Goal: Information Seeking & Learning: Find specific fact

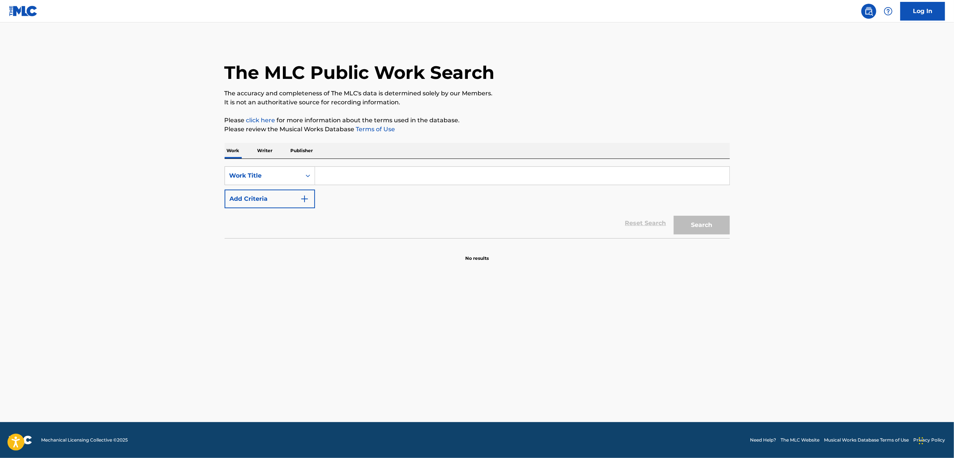
click at [339, 170] on input "Search Form" at bounding box center [522, 176] width 415 height 18
paste input "Dangsini Beorin Sarang"
type input "Dangsini Beorin Sarang"
click at [302, 196] on img "Search Form" at bounding box center [304, 198] width 9 height 9
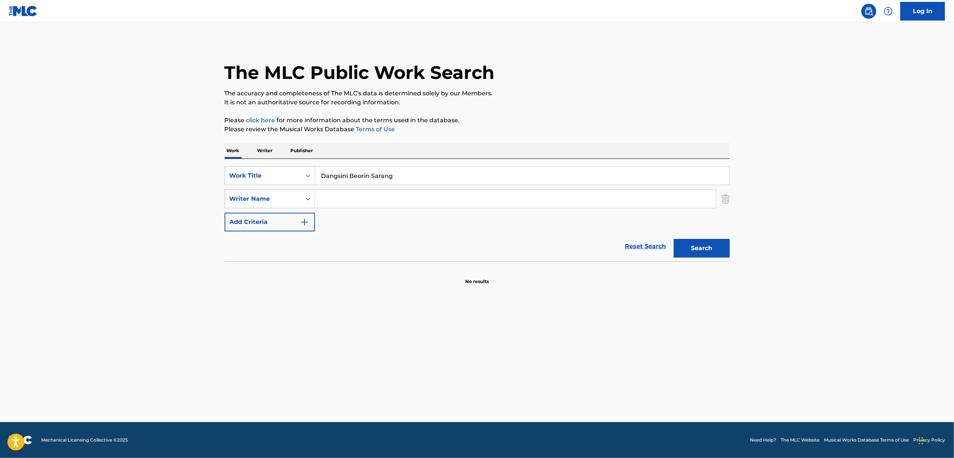
click at [328, 202] on input "Search Form" at bounding box center [515, 199] width 401 height 18
paste input "[PERSON_NAME]"
click at [674, 239] on button "Search" at bounding box center [702, 248] width 56 height 19
click at [710, 245] on button "Search" at bounding box center [702, 248] width 56 height 19
click at [710, 244] on button "Search" at bounding box center [702, 248] width 56 height 19
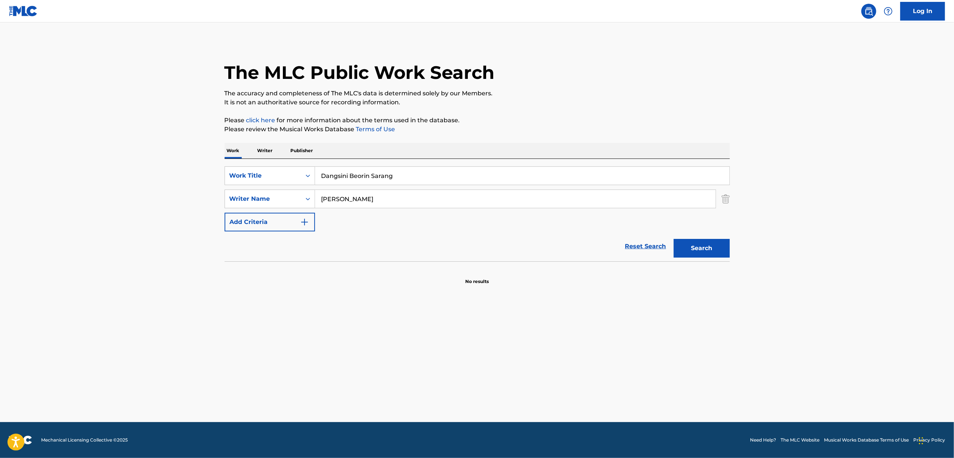
click at [707, 240] on button "Search" at bounding box center [702, 248] width 56 height 19
drag, startPoint x: 391, startPoint y: 208, endPoint x: 297, endPoint y: 193, distance: 95.4
click at [297, 193] on div "SearchWithCriteriae453a74b-a17b-4b65-b6fa-6adda4e36a13 Work Title Dangsini Beor…" at bounding box center [477, 198] width 505 height 65
click at [343, 200] on input "[PERSON_NAME]" at bounding box center [515, 199] width 401 height 18
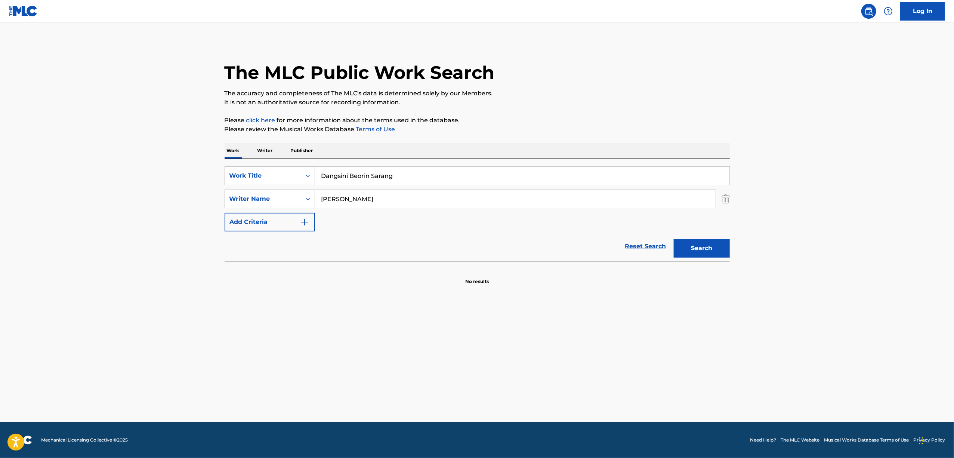
click at [343, 200] on input "[PERSON_NAME]" at bounding box center [515, 199] width 401 height 18
paste input "Ug Jo"
type input "[PERSON_NAME]"
click at [693, 246] on button "Search" at bounding box center [702, 248] width 56 height 19
click at [718, 237] on div "Search" at bounding box center [700, 246] width 60 height 30
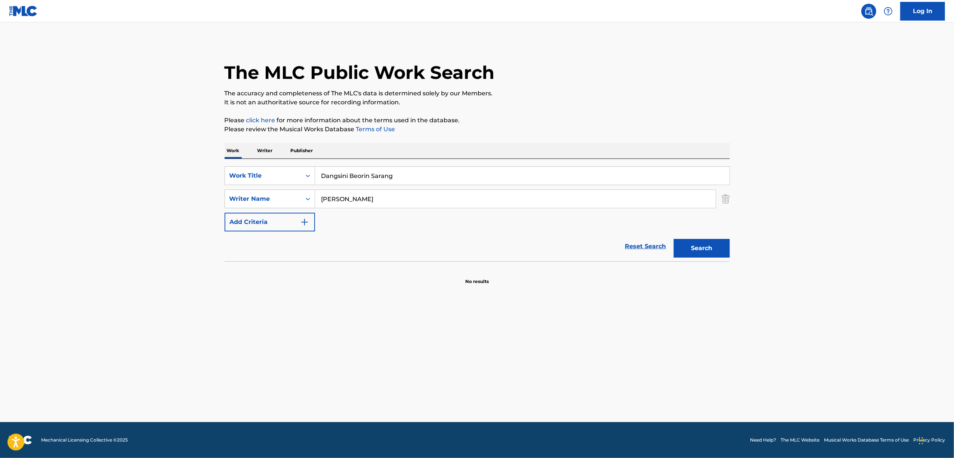
drag, startPoint x: 397, startPoint y: 173, endPoint x: 218, endPoint y: 173, distance: 178.7
click at [219, 173] on div "The MLC Public Work Search The accuracy and completeness of The MLC's data is d…" at bounding box center [477, 163] width 523 height 244
paste input "당신이버린사랑"
click at [694, 246] on button "Search" at bounding box center [702, 248] width 56 height 19
click at [692, 247] on button "Search" at bounding box center [702, 248] width 56 height 19
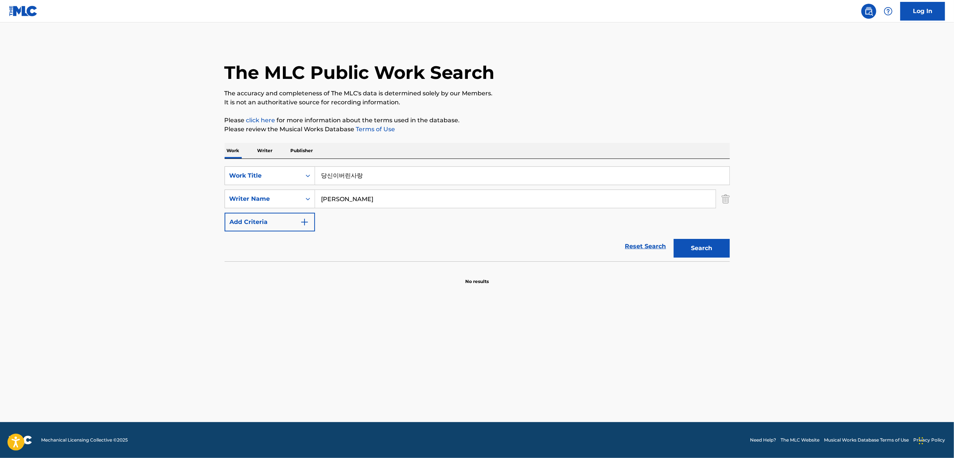
drag, startPoint x: 380, startPoint y: 170, endPoint x: 238, endPoint y: 185, distance: 142.9
click at [238, 185] on div "SearchWithCriteriae453a74b-a17b-4b65-b6fa-6adda4e36a13 Work Title 당신이버린사랑 Searc…" at bounding box center [477, 198] width 505 height 65
paste input "Mueosi Nal Ullyeo"
type input "Mueosi Nal Ullyeo"
drag, startPoint x: 364, startPoint y: 202, endPoint x: 278, endPoint y: 211, distance: 86.5
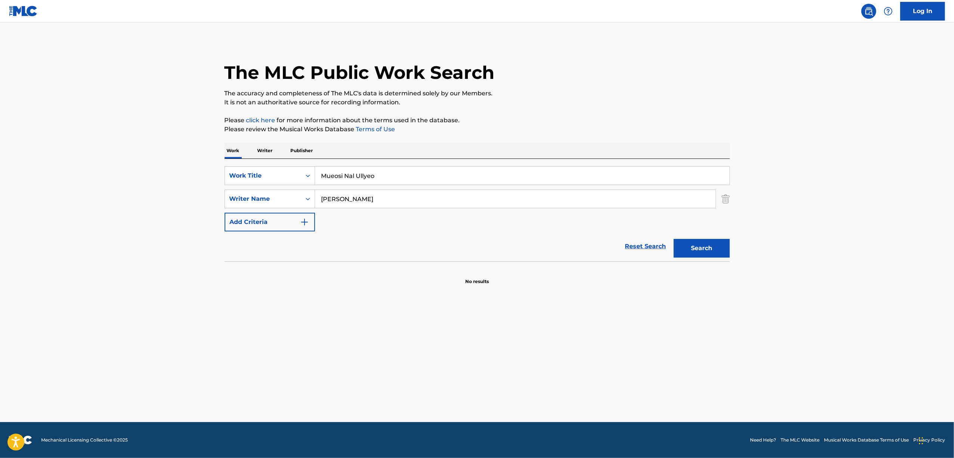
click at [278, 211] on div "SearchWithCriteriae453a74b-a17b-4b65-b6fa-6adda4e36a13 Work Title Mueosi Nal Ul…" at bounding box center [477, 198] width 505 height 65
paste input "Gyeong Su"
type input "[PERSON_NAME]"
click at [674, 239] on button "Search" at bounding box center [702, 248] width 56 height 19
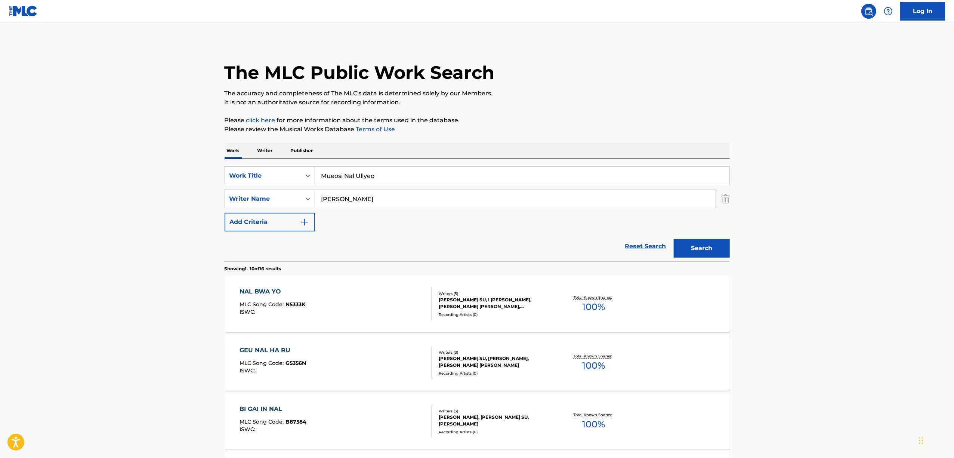
drag, startPoint x: 406, startPoint y: 175, endPoint x: 281, endPoint y: 153, distance: 126.4
paste input "사랑은정에울고"
drag, startPoint x: 375, startPoint y: 184, endPoint x: 293, endPoint y: 174, distance: 82.5
click at [293, 174] on div "SearchWithCriteriae453a74b-a17b-4b65-b6fa-6adda4e36a13 Work Title 사랑은정에울고" at bounding box center [477, 175] width 505 height 19
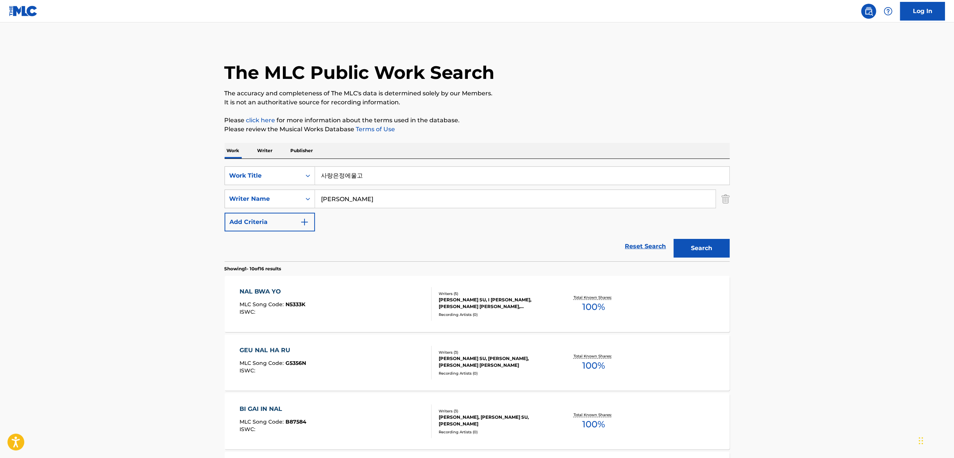
paste input "[PERSON_NAME]"
click at [345, 172] on input "[PERSON_NAME]" at bounding box center [522, 176] width 415 height 18
type input "[PERSON_NAME]"
drag, startPoint x: 364, startPoint y: 201, endPoint x: 283, endPoint y: 196, distance: 81.6
click at [283, 196] on div "SearchWithCriteriaa081731d-f8fb-4002-acf2-3fd799d3a0cc Writer Name [PERSON_NAME]" at bounding box center [477, 199] width 505 height 19
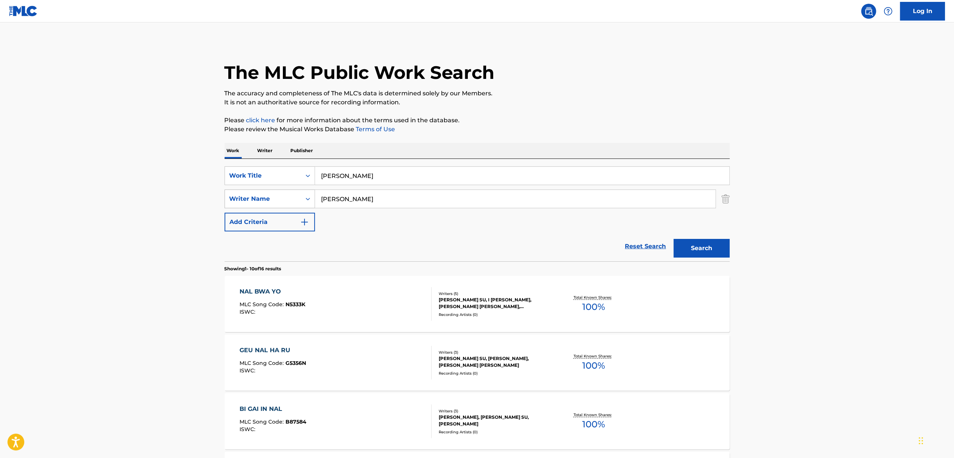
paste input "Search Form"
click at [701, 256] on button "Search" at bounding box center [702, 248] width 56 height 19
drag, startPoint x: 372, startPoint y: 201, endPoint x: 293, endPoint y: 197, distance: 78.2
click at [297, 198] on div "SearchWithCriteriaa081731d-f8fb-4002-acf2-3fd799d3a0cc Writer Name [PERSON_NAME]" at bounding box center [477, 199] width 505 height 19
paste input "사랑은똑같아"
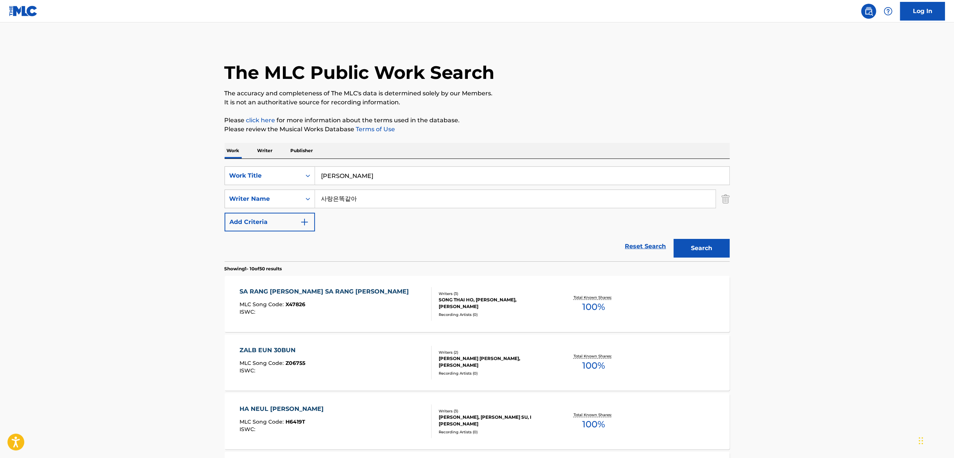
type input "사랑은똑같아"
click at [694, 244] on button "Search" at bounding box center [702, 248] width 56 height 19
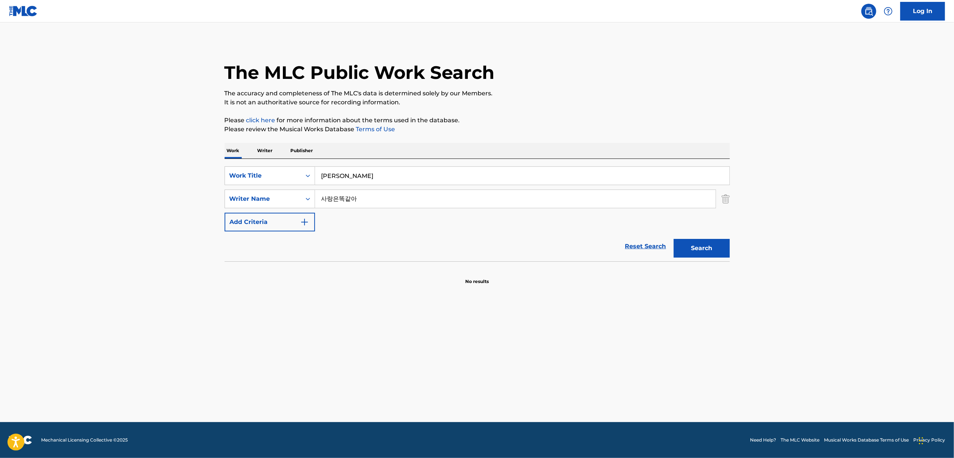
drag, startPoint x: 416, startPoint y: 183, endPoint x: 264, endPoint y: 160, distance: 153.4
click at [264, 160] on div "SearchWithCriteriae453a74b-a17b-4b65-b6fa-6adda4e36a13 Work Title [PERSON_NAME]…" at bounding box center [477, 210] width 505 height 102
paste input "enggang-Nane"
click at [360, 175] on input "Saenggang-Nane" at bounding box center [522, 176] width 415 height 18
type input "Saenggang Nane"
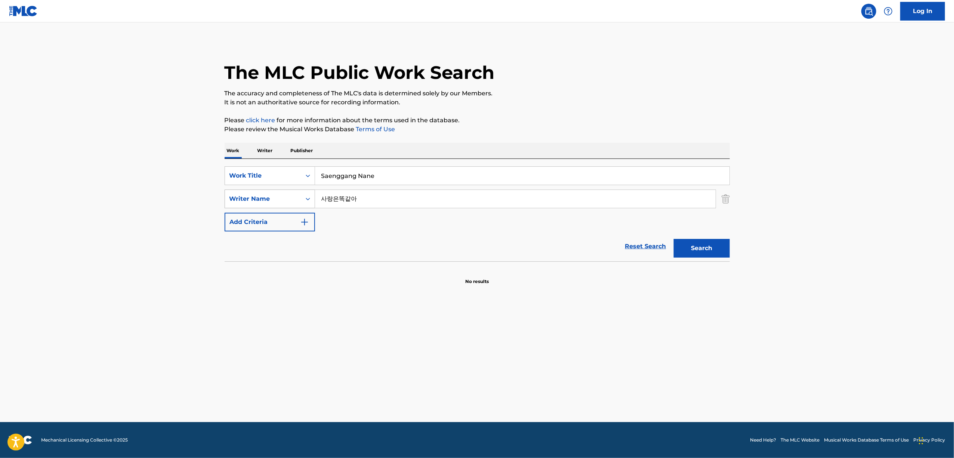
drag, startPoint x: 372, startPoint y: 193, endPoint x: 289, endPoint y: 193, distance: 83.0
click at [289, 193] on div "SearchWithCriteriaa081731d-f8fb-4002-acf2-3fd799d3a0cc Writer Name 사랑은똑같아" at bounding box center [477, 199] width 505 height 19
paste input "[PERSON_NAME]"
click at [706, 249] on button "Search" at bounding box center [702, 248] width 56 height 19
drag, startPoint x: 277, startPoint y: 187, endPoint x: 262, endPoint y: 180, distance: 17.2
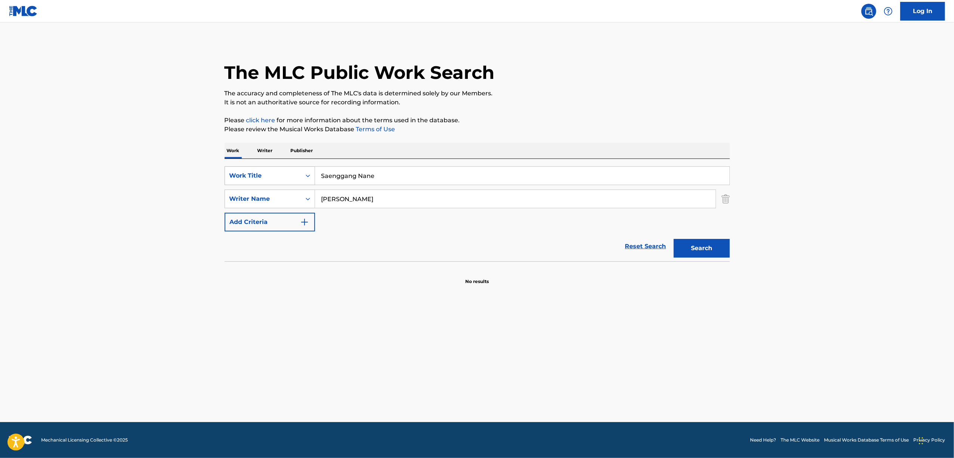
click at [262, 180] on div "SearchWithCriteriae453a74b-a17b-4b65-b6fa-6adda4e36a13 Work Title Saenggang Nan…" at bounding box center [477, 198] width 505 height 65
paste input "[PERSON_NAME]"
type input "[PERSON_NAME]"
click at [695, 250] on button "Search" at bounding box center [702, 248] width 56 height 19
click at [392, 202] on input "[PERSON_NAME]" at bounding box center [515, 199] width 401 height 18
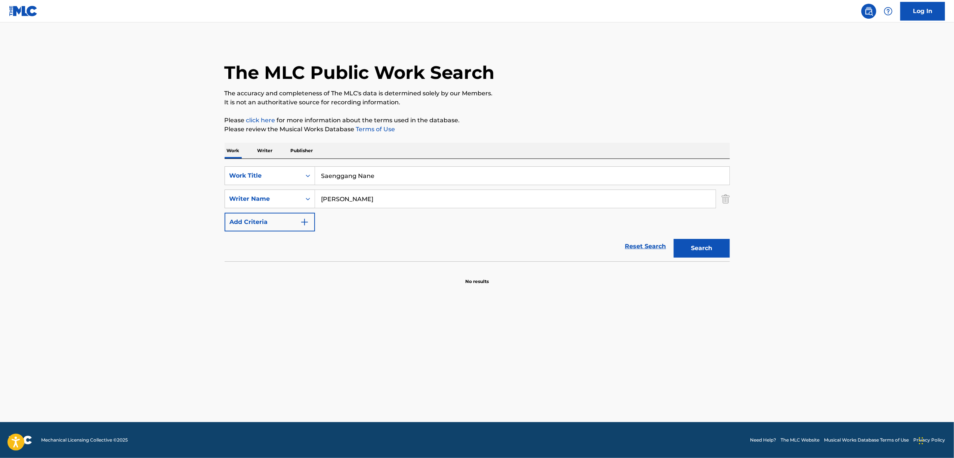
drag, startPoint x: 347, startPoint y: 173, endPoint x: 249, endPoint y: 164, distance: 98.8
click at [250, 164] on div "SearchWithCriteriae453a74b-a17b-4b65-b6fa-6adda4e36a13 Work Title Saenggang Nan…" at bounding box center [477, 210] width 505 height 102
paste input "Areumdaun Ibyeol"
type input "Areumdaun Ibyeol"
click at [374, 219] on div "SearchWithCriteriae453a74b-a17b-4b65-b6fa-6adda4e36a13 Work Title Areumdaun Iby…" at bounding box center [477, 198] width 505 height 65
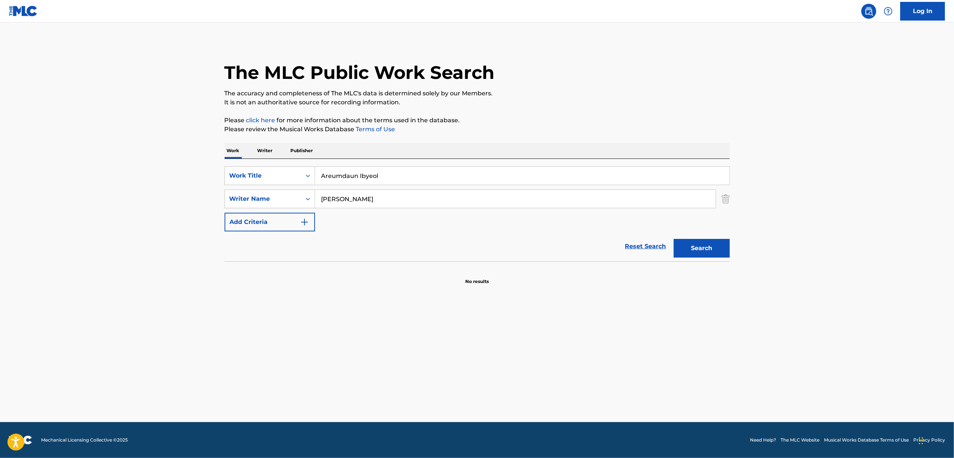
drag, startPoint x: 382, startPoint y: 203, endPoint x: 197, endPoint y: 186, distance: 185.8
click at [198, 187] on main "The MLC Public Work Search The accuracy and completeness of The MLC's data is d…" at bounding box center [477, 222] width 954 height 400
paste input "[PERSON_NAME]"
type input "[PERSON_NAME]"
click at [674, 239] on button "Search" at bounding box center [702, 248] width 56 height 19
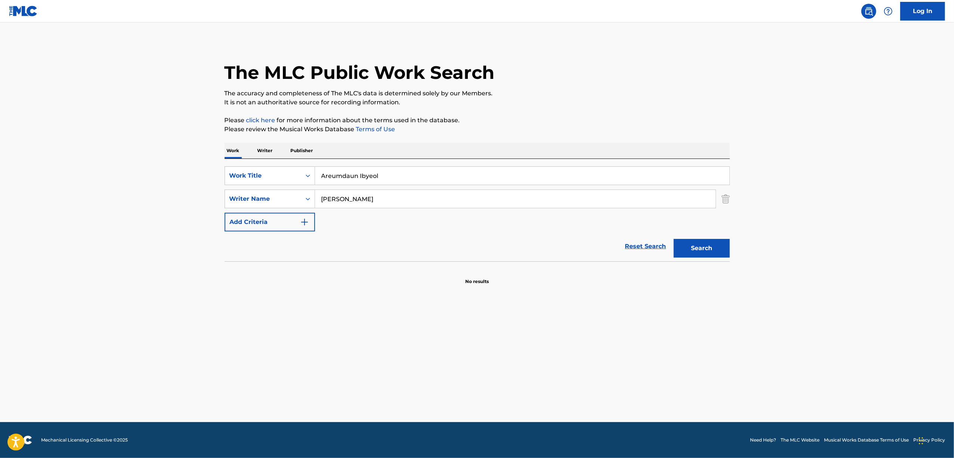
click at [64, 209] on main "The MLC Public Work Search The accuracy and completeness of The MLC's data is d…" at bounding box center [477, 222] width 954 height 400
click at [132, 317] on main "The MLC Public Work Search The accuracy and completeness of The MLC's data is d…" at bounding box center [477, 222] width 954 height 400
click at [120, 302] on main "The MLC Public Work Search The accuracy and completeness of The MLC's data is d…" at bounding box center [477, 222] width 954 height 400
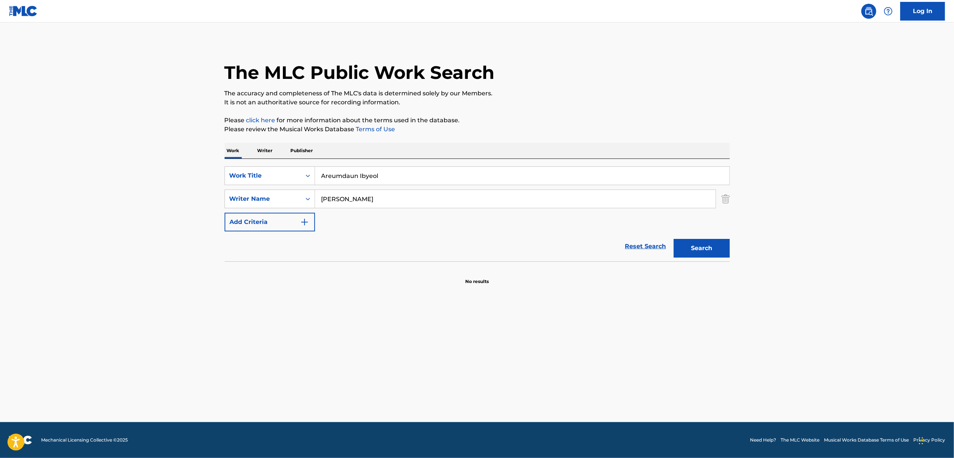
click at [707, 248] on button "Search" at bounding box center [702, 248] width 56 height 19
click at [130, 280] on main "The MLC Public Work Search The accuracy and completeness of The MLC's data is d…" at bounding box center [477, 222] width 954 height 400
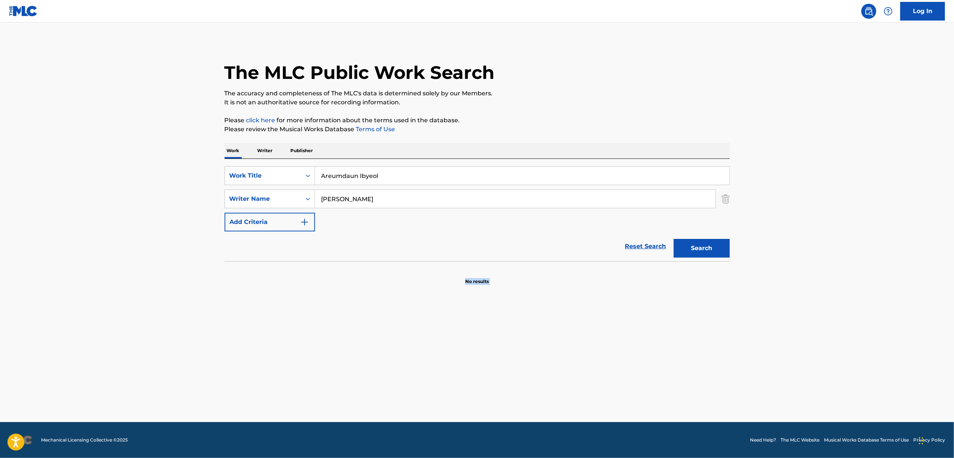
click at [130, 280] on main "The MLC Public Work Search The accuracy and completeness of The MLC's data is d…" at bounding box center [477, 222] width 954 height 400
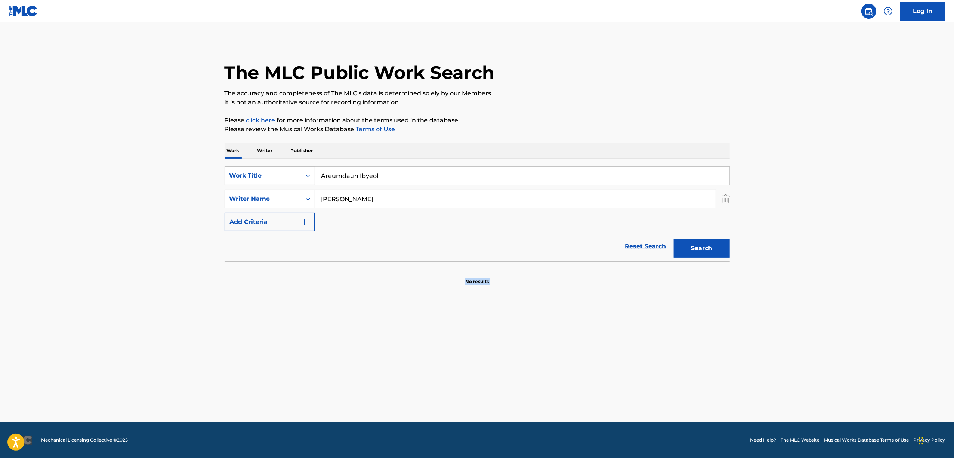
click at [130, 280] on main "The MLC Public Work Search The accuracy and completeness of The MLC's data is d…" at bounding box center [477, 222] width 954 height 400
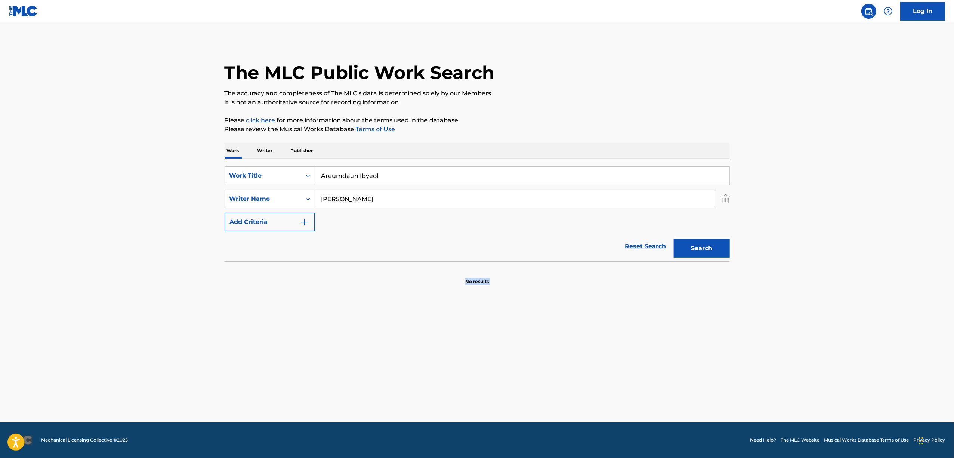
click at [130, 280] on main "The MLC Public Work Search The accuracy and completeness of The MLC's data is d…" at bounding box center [477, 222] width 954 height 400
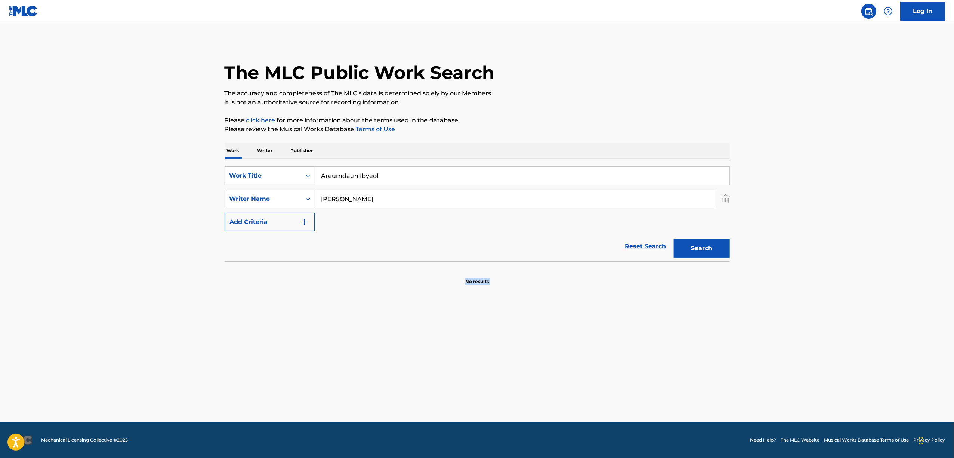
click at [130, 280] on main "The MLC Public Work Search The accuracy and completeness of The MLC's data is d…" at bounding box center [477, 222] width 954 height 400
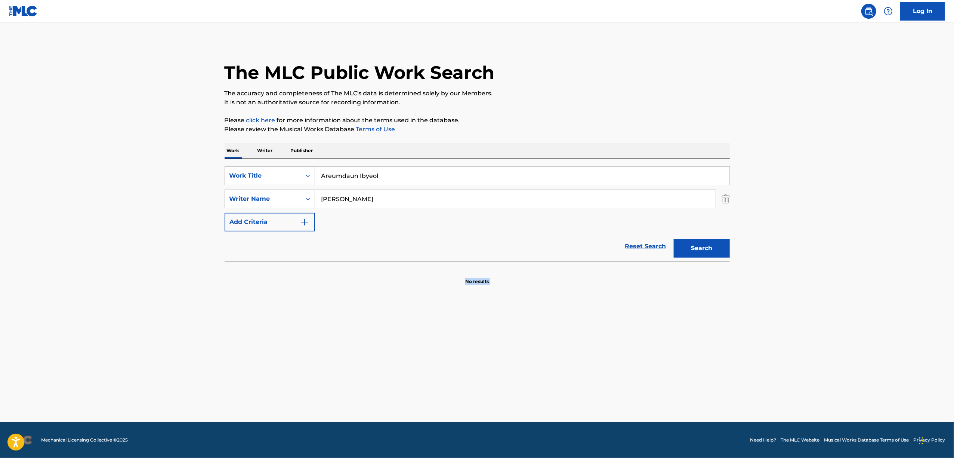
click at [130, 280] on main "The MLC Public Work Search The accuracy and completeness of The MLC's data is d…" at bounding box center [477, 222] width 954 height 400
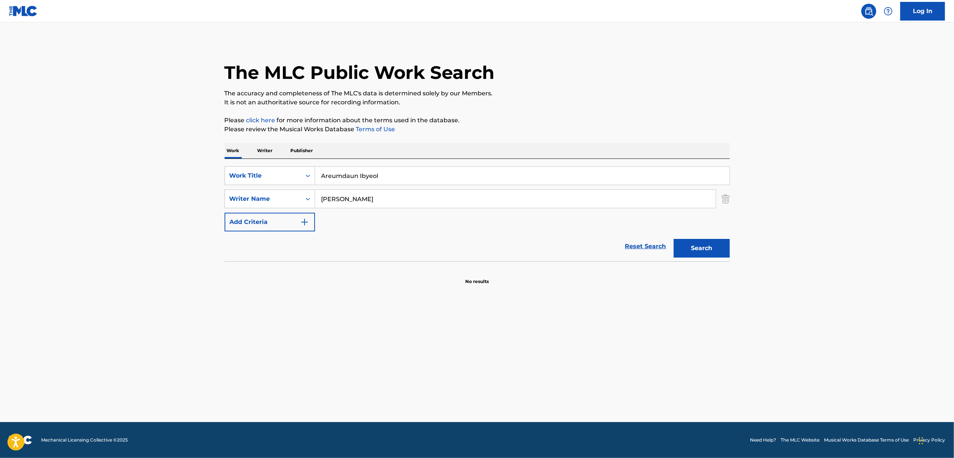
click at [130, 280] on main "The MLC Public Work Search The accuracy and completeness of The MLC's data is d…" at bounding box center [477, 222] width 954 height 400
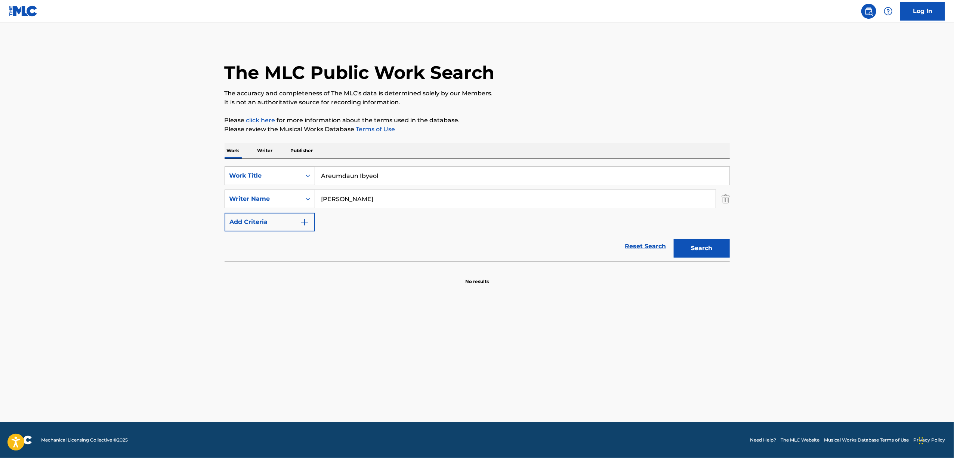
click at [130, 280] on main "The MLC Public Work Search The accuracy and completeness of The MLC's data is d…" at bounding box center [477, 222] width 954 height 400
click at [88, 332] on main "The MLC Public Work Search The accuracy and completeness of The MLC's data is d…" at bounding box center [477, 222] width 954 height 400
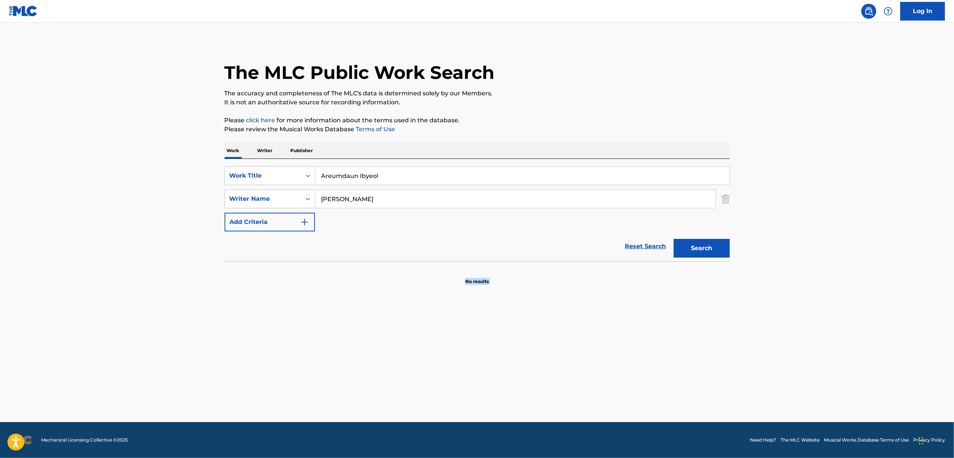
click at [88, 332] on main "The MLC Public Work Search The accuracy and completeness of The MLC's data is d…" at bounding box center [477, 222] width 954 height 400
click at [71, 325] on main "The MLC Public Work Search The accuracy and completeness of The MLC's data is d…" at bounding box center [477, 222] width 954 height 400
click at [62, 313] on main "The MLC Public Work Search The accuracy and completeness of The MLC's data is d…" at bounding box center [477, 222] width 954 height 400
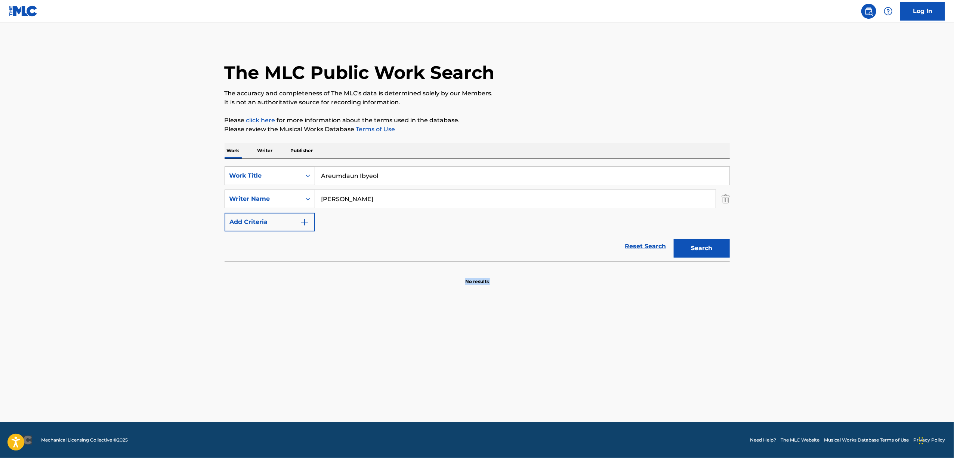
click at [62, 313] on main "The MLC Public Work Search The accuracy and completeness of The MLC's data is d…" at bounding box center [477, 222] width 954 height 400
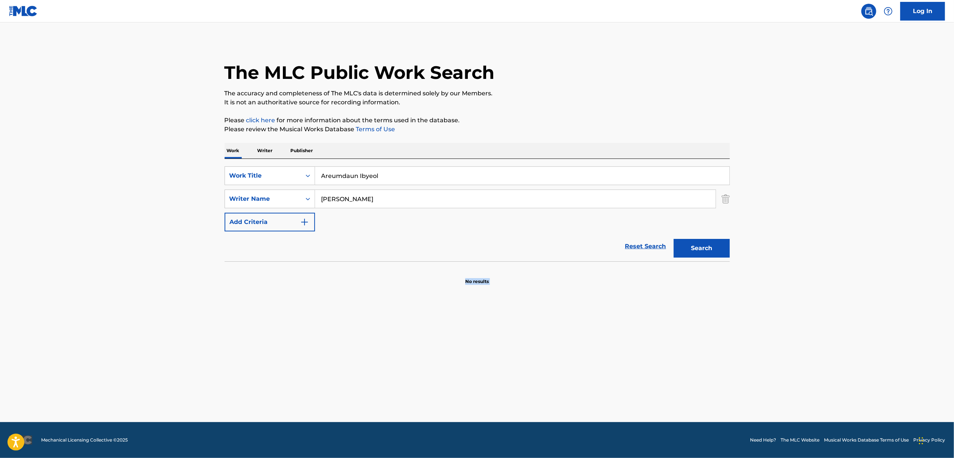
click at [62, 313] on main "The MLC Public Work Search The accuracy and completeness of The MLC's data is d…" at bounding box center [477, 222] width 954 height 400
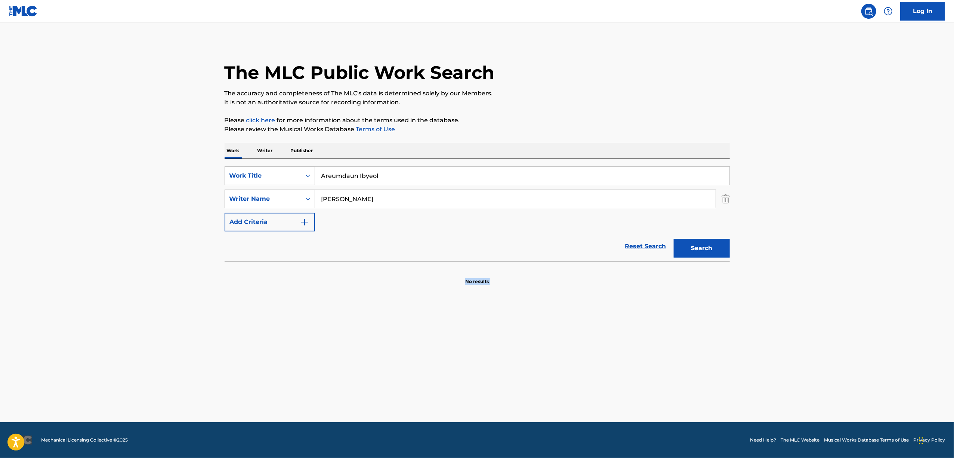
click at [62, 313] on main "The MLC Public Work Search The accuracy and completeness of The MLC's data is d…" at bounding box center [477, 222] width 954 height 400
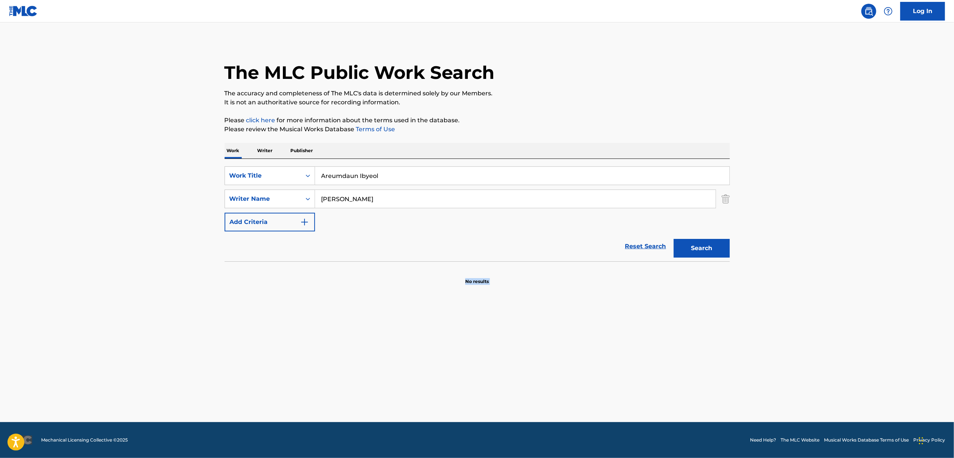
click at [62, 313] on main "The MLC Public Work Search The accuracy and completeness of The MLC's data is d…" at bounding box center [477, 222] width 954 height 400
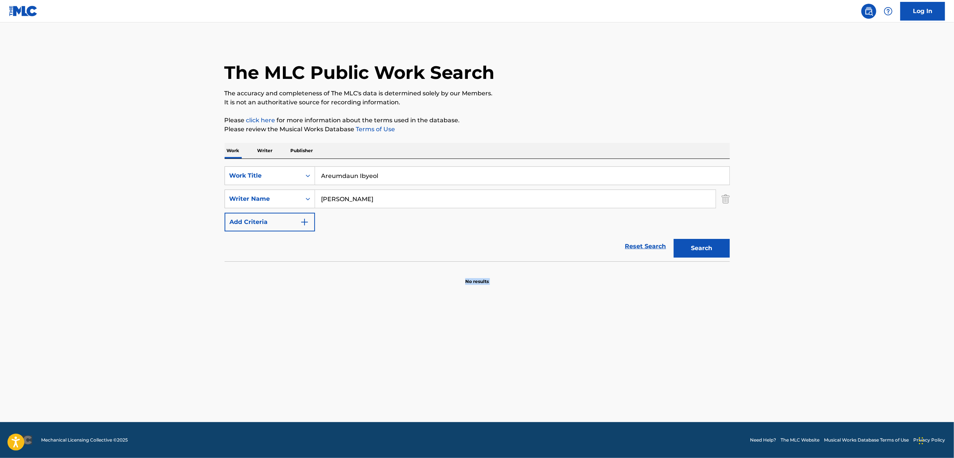
click at [62, 313] on main "The MLC Public Work Search The accuracy and completeness of The MLC's data is d…" at bounding box center [477, 222] width 954 height 400
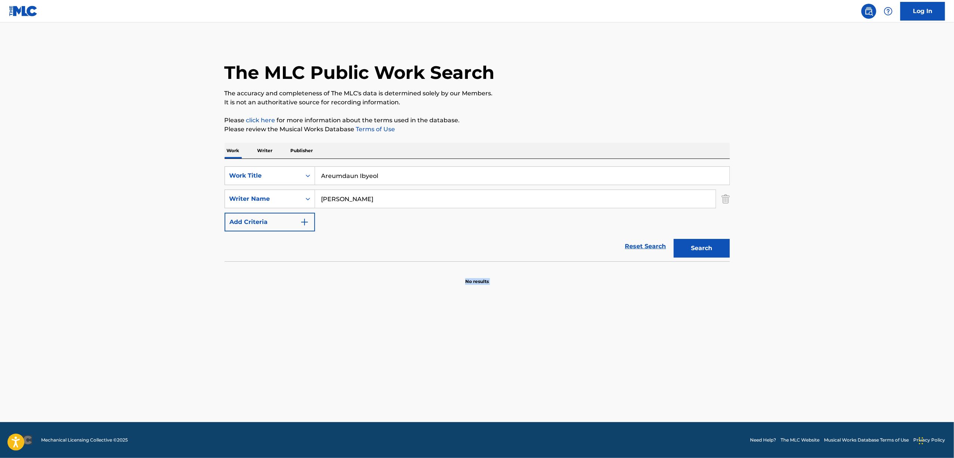
click at [62, 313] on main "The MLC Public Work Search The accuracy and completeness of The MLC's data is d…" at bounding box center [477, 222] width 954 height 400
click at [48, 310] on main "The MLC Public Work Search The accuracy and completeness of The MLC's data is d…" at bounding box center [477, 222] width 954 height 400
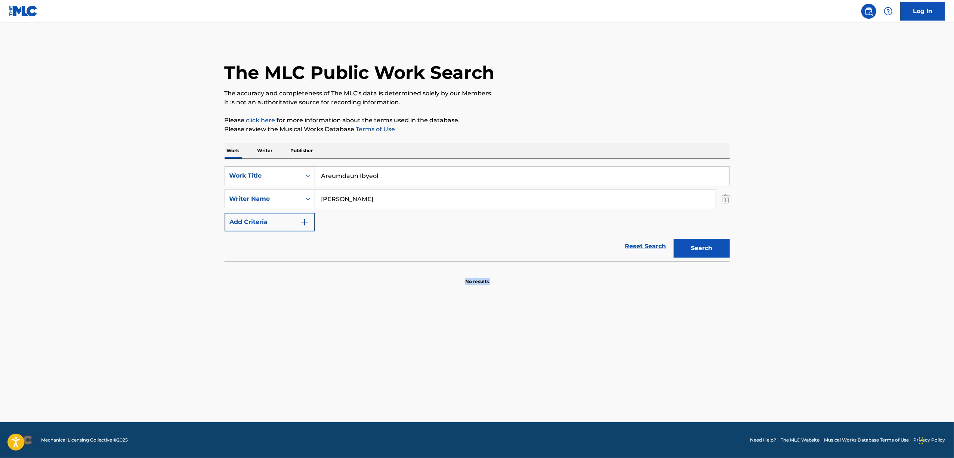
click at [48, 310] on main "The MLC Public Work Search The accuracy and completeness of The MLC's data is d…" at bounding box center [477, 222] width 954 height 400
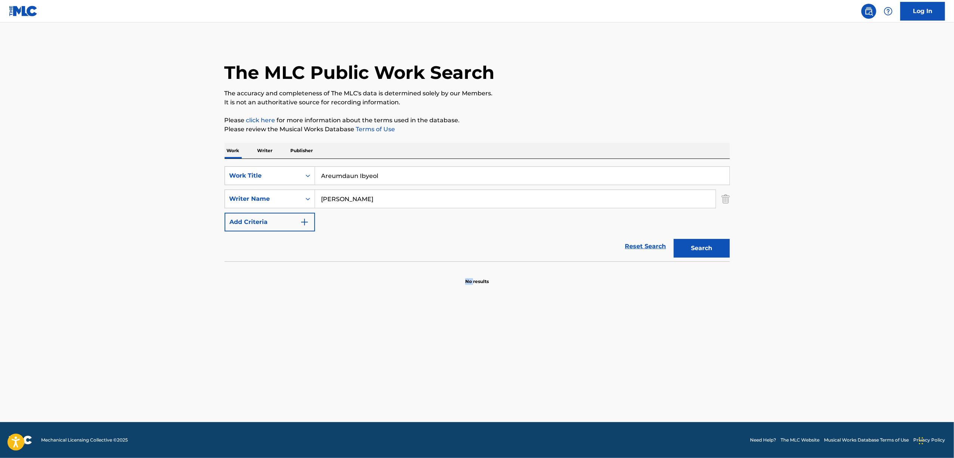
click at [48, 310] on main "The MLC Public Work Search The accuracy and completeness of The MLC's data is d…" at bounding box center [477, 222] width 954 height 400
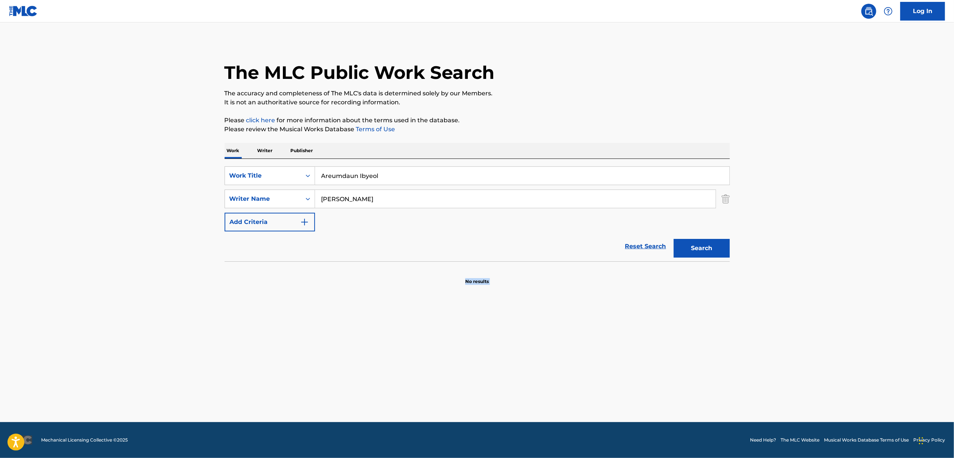
click at [48, 310] on main "The MLC Public Work Search The accuracy and completeness of The MLC's data is d…" at bounding box center [477, 222] width 954 height 400
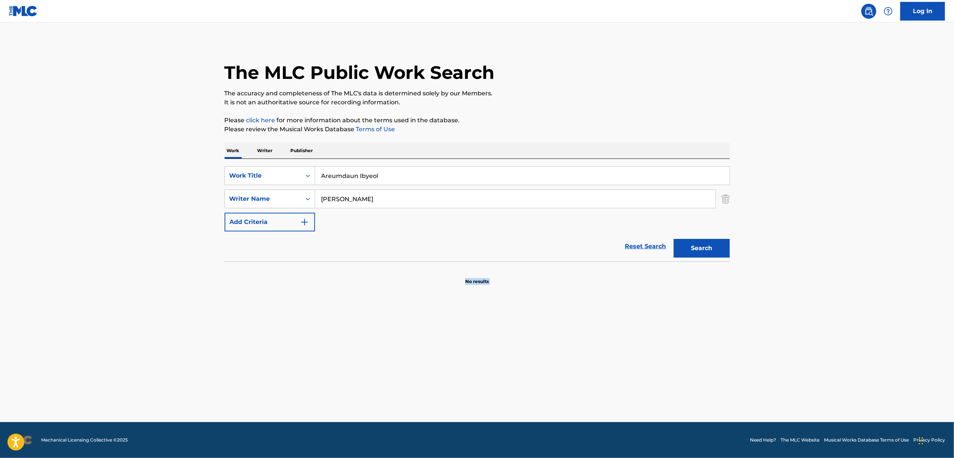
click at [48, 310] on main "The MLC Public Work Search The accuracy and completeness of The MLC's data is d…" at bounding box center [477, 222] width 954 height 400
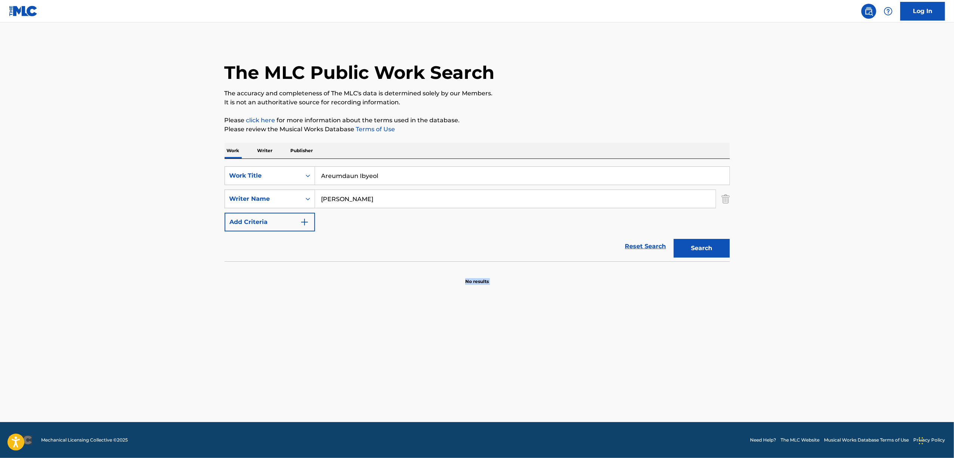
click at [48, 310] on main "The MLC Public Work Search The accuracy and completeness of The MLC's data is d…" at bounding box center [477, 222] width 954 height 400
click at [57, 270] on main "The MLC Public Work Search The accuracy and completeness of The MLC's data is d…" at bounding box center [477, 222] width 954 height 400
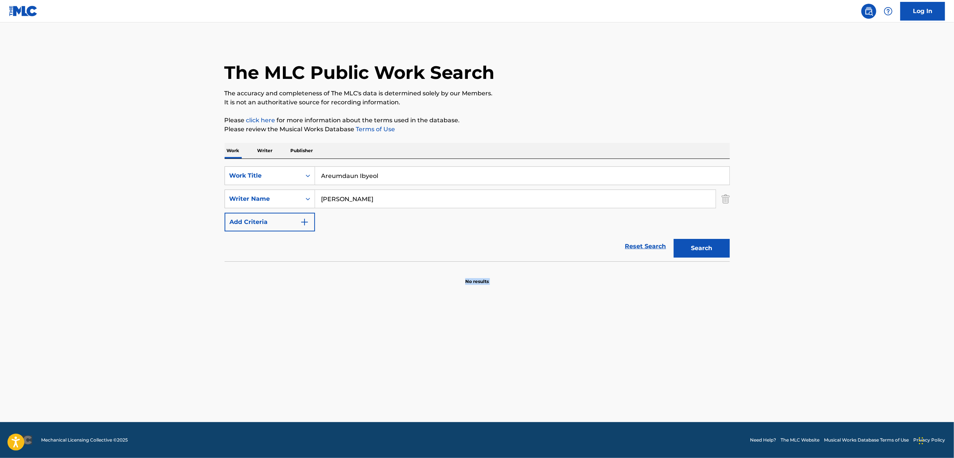
click at [57, 270] on main "The MLC Public Work Search The accuracy and completeness of The MLC's data is d…" at bounding box center [477, 222] width 954 height 400
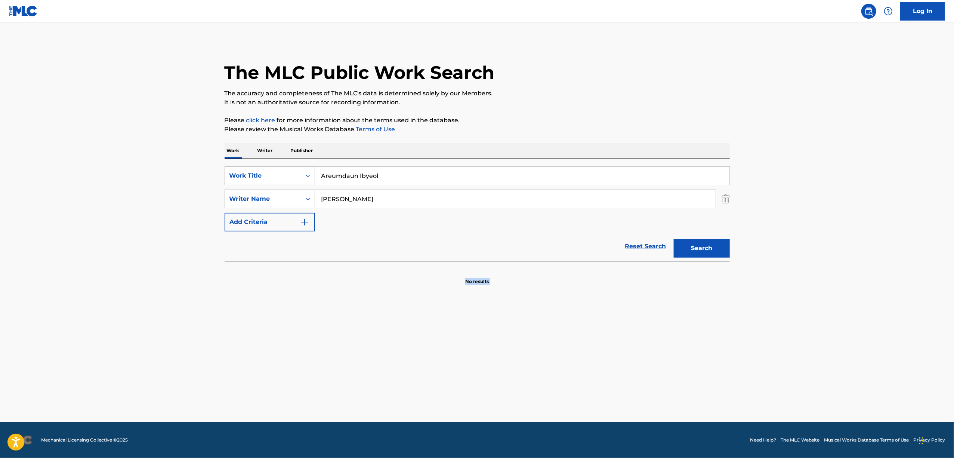
click at [57, 270] on main "The MLC Public Work Search The accuracy and completeness of The MLC's data is d…" at bounding box center [477, 222] width 954 height 400
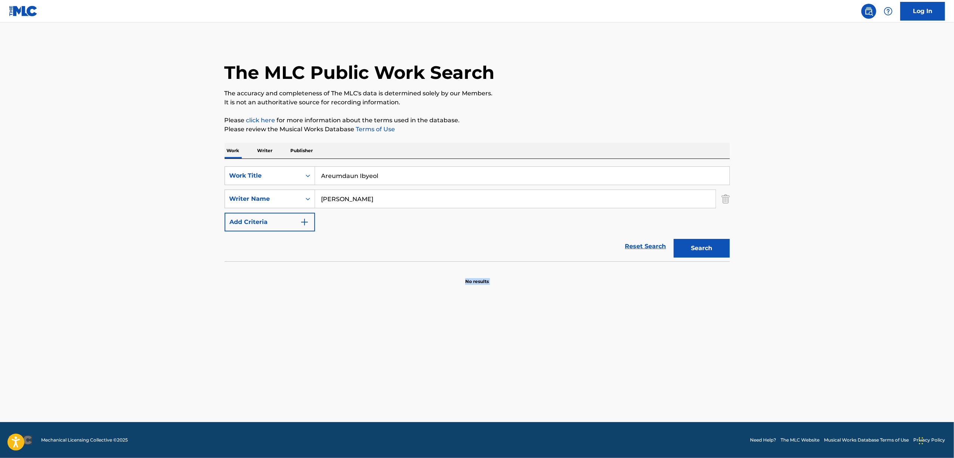
click at [57, 270] on main "The MLC Public Work Search The accuracy and completeness of The MLC's data is d…" at bounding box center [477, 222] width 954 height 400
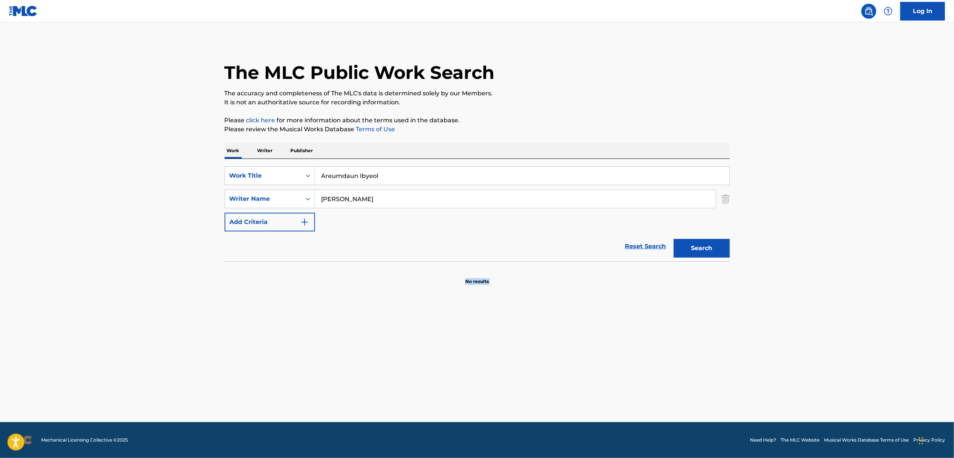
click at [57, 270] on main "The MLC Public Work Search The accuracy and completeness of The MLC's data is d…" at bounding box center [477, 222] width 954 height 400
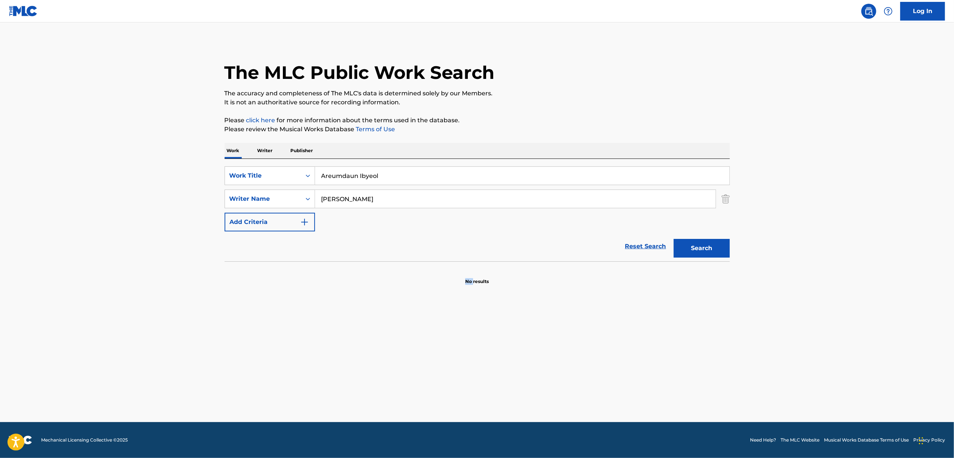
click at [57, 270] on main "The MLC Public Work Search The accuracy and completeness of The MLC's data is d…" at bounding box center [477, 222] width 954 height 400
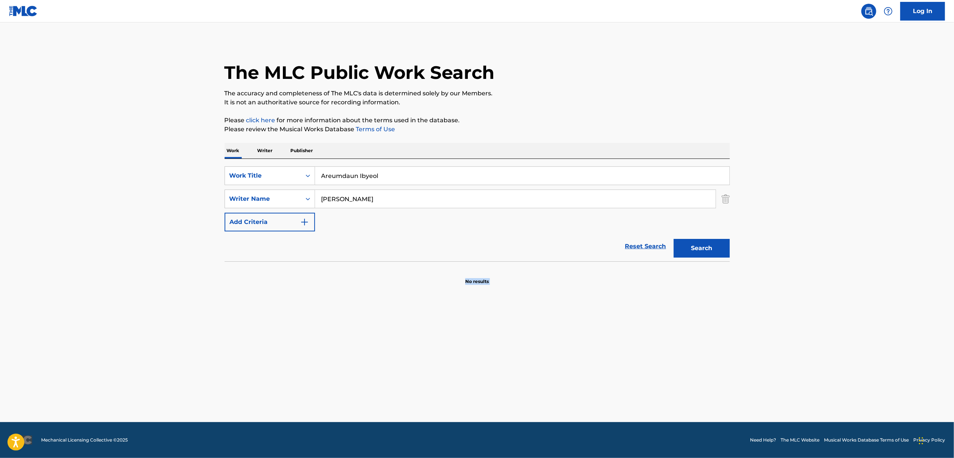
click at [57, 270] on main "The MLC Public Work Search The accuracy and completeness of The MLC's data is d…" at bounding box center [477, 222] width 954 height 400
click at [57, 269] on main "The MLC Public Work Search The accuracy and completeness of The MLC's data is d…" at bounding box center [477, 222] width 954 height 400
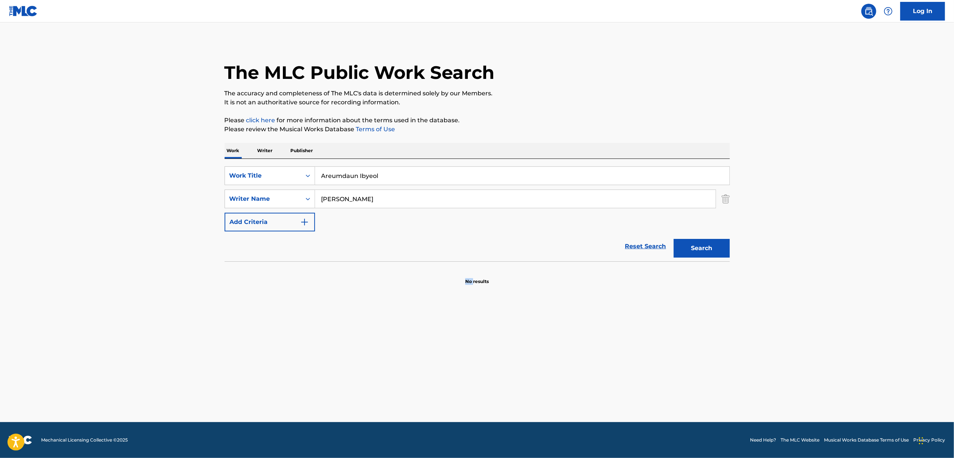
click at [57, 269] on main "The MLC Public Work Search The accuracy and completeness of The MLC's data is d…" at bounding box center [477, 222] width 954 height 400
click at [72, 316] on main "The MLC Public Work Search The accuracy and completeness of The MLC's data is d…" at bounding box center [477, 222] width 954 height 400
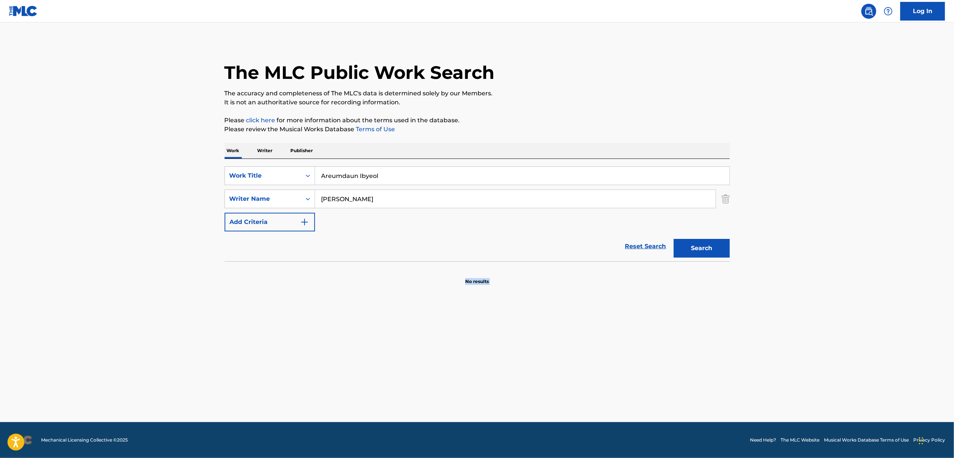
click at [72, 316] on main "The MLC Public Work Search The accuracy and completeness of The MLC's data is d…" at bounding box center [477, 222] width 954 height 400
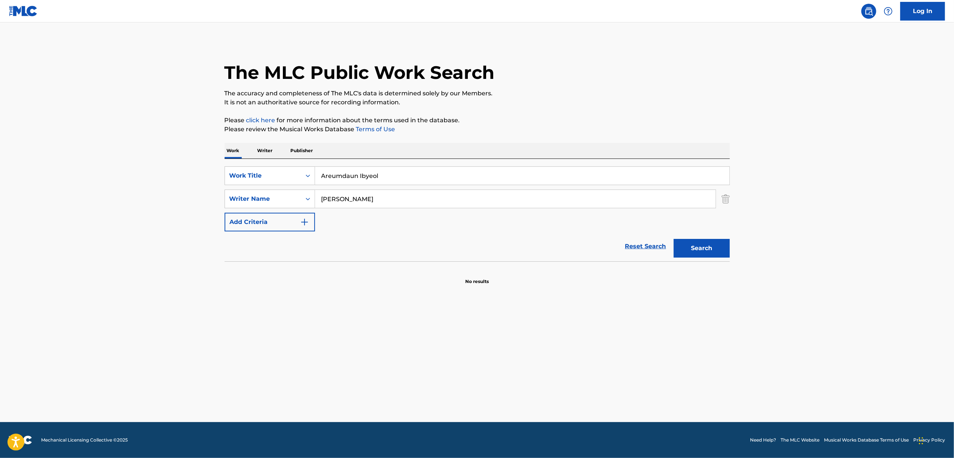
click at [72, 316] on main "The MLC Public Work Search The accuracy and completeness of The MLC's data is d…" at bounding box center [477, 222] width 954 height 400
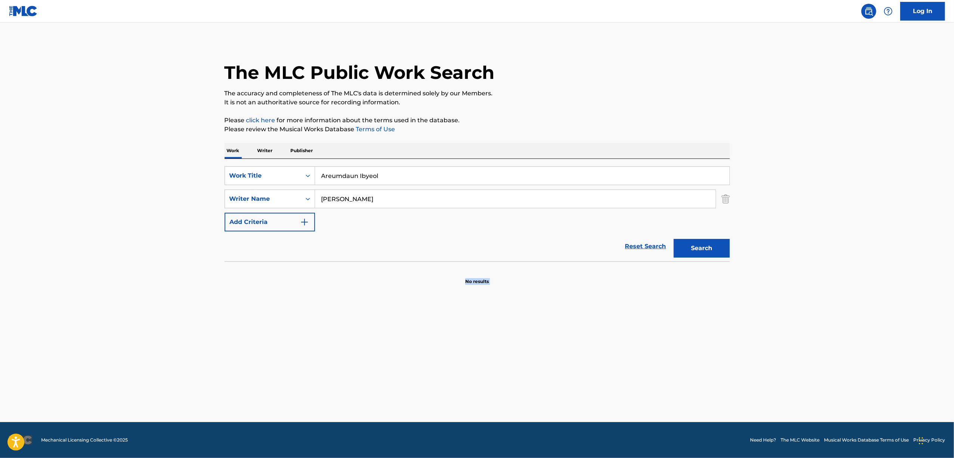
click at [72, 316] on main "The MLC Public Work Search The accuracy and completeness of The MLC's data is d…" at bounding box center [477, 222] width 954 height 400
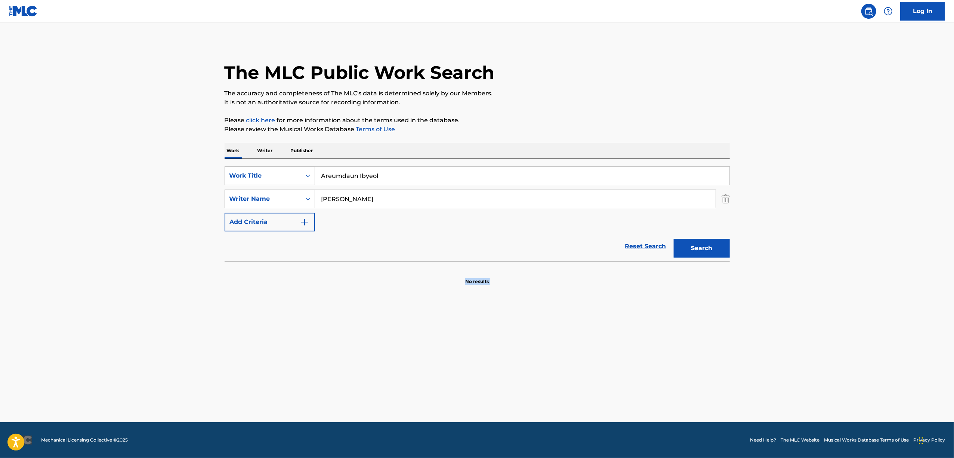
click at [72, 316] on main "The MLC Public Work Search The accuracy and completeness of The MLC's data is d…" at bounding box center [477, 222] width 954 height 400
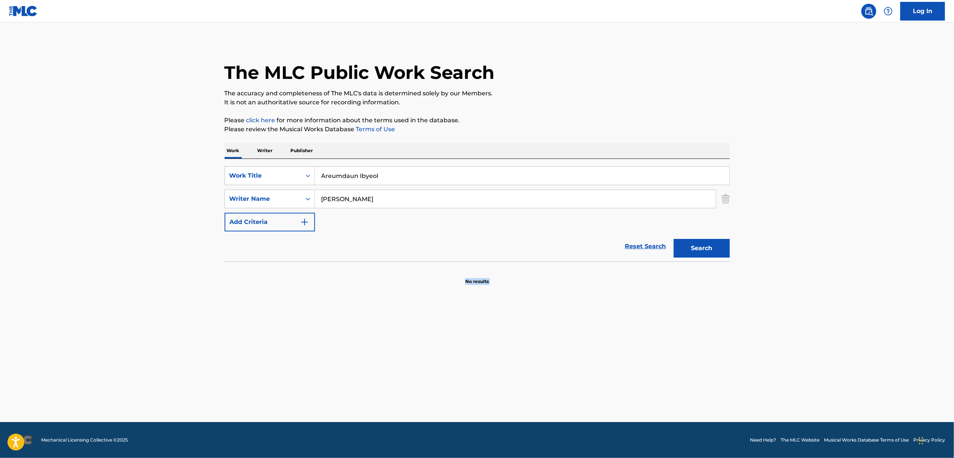
click at [72, 316] on main "The MLC Public Work Search The accuracy and completeness of The MLC's data is d…" at bounding box center [477, 222] width 954 height 400
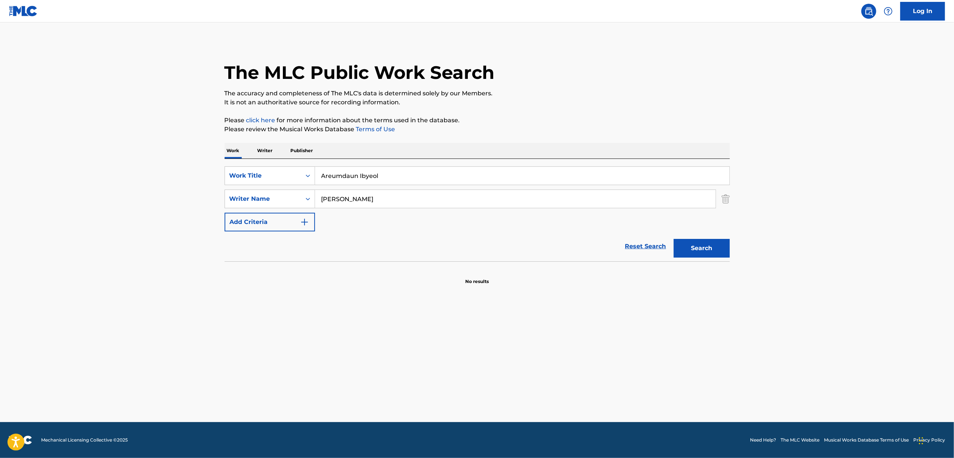
click at [72, 316] on main "The MLC Public Work Search The accuracy and completeness of The MLC's data is d…" at bounding box center [477, 222] width 954 height 400
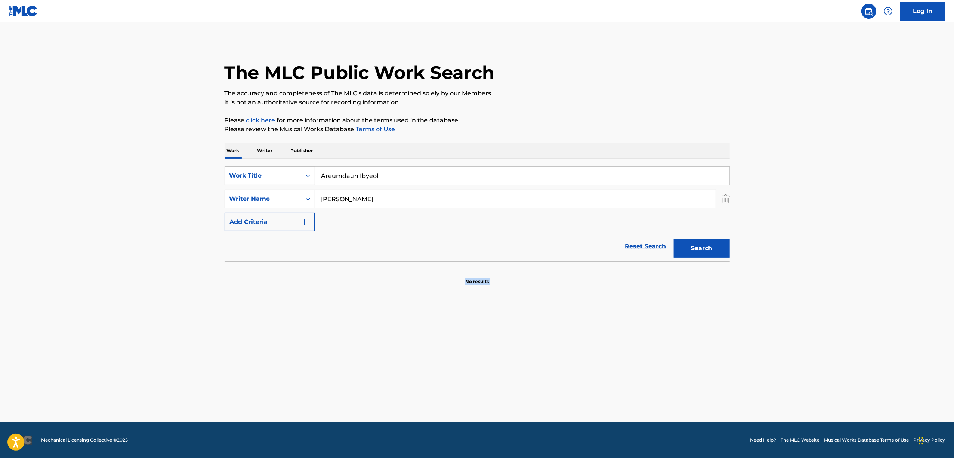
click at [72, 316] on main "The MLC Public Work Search The accuracy and completeness of The MLC's data is d…" at bounding box center [477, 222] width 954 height 400
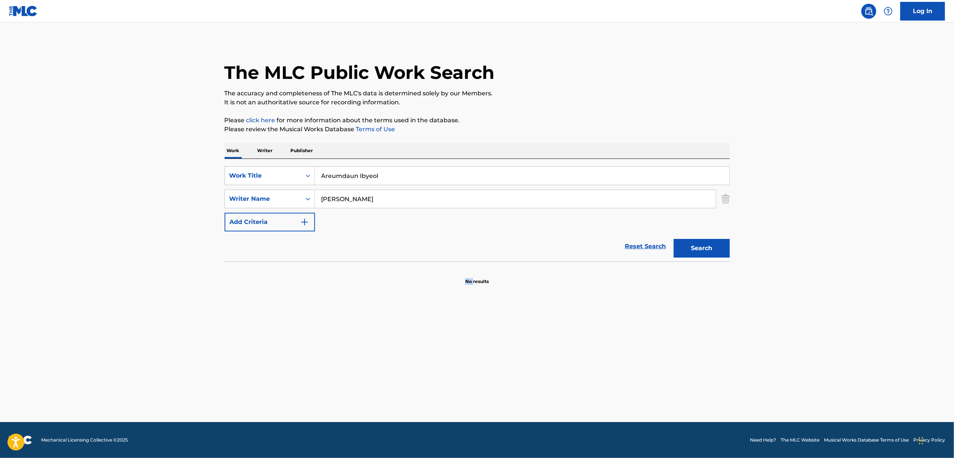
click at [72, 316] on main "The MLC Public Work Search The accuracy and completeness of The MLC's data is d…" at bounding box center [477, 222] width 954 height 400
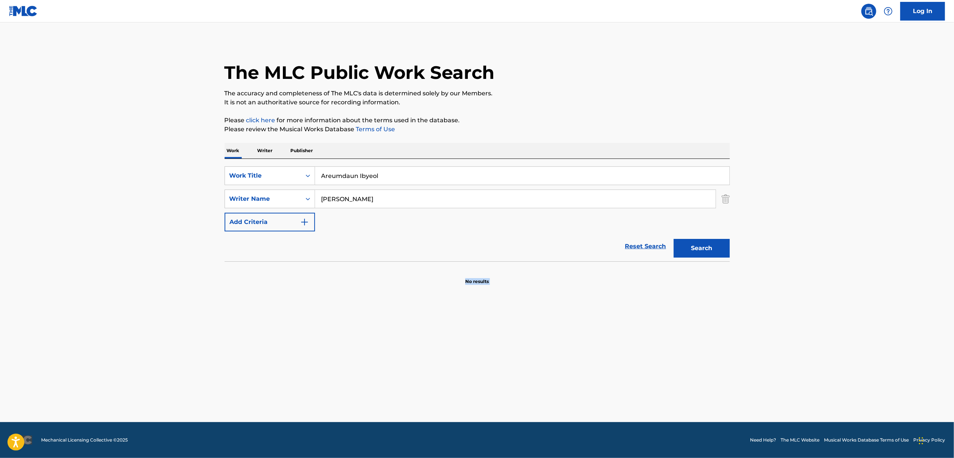
click at [72, 316] on main "The MLC Public Work Search The accuracy and completeness of The MLC's data is d…" at bounding box center [477, 222] width 954 height 400
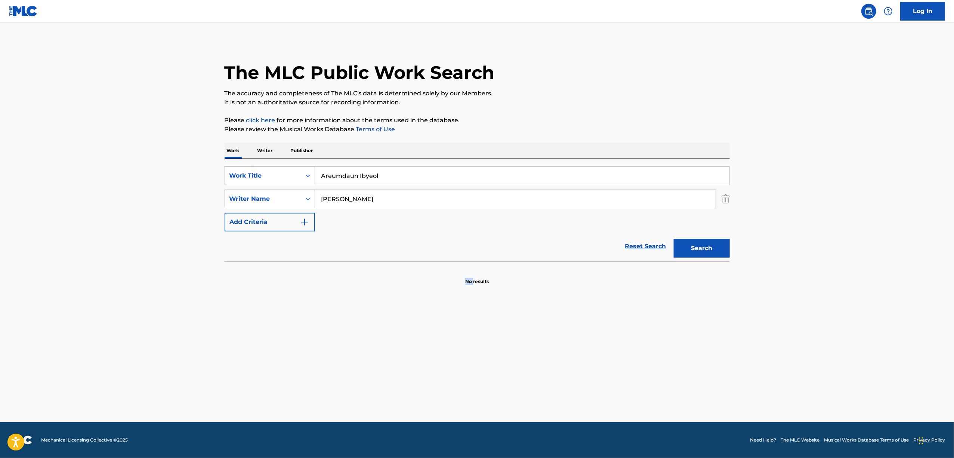
click at [72, 316] on main "The MLC Public Work Search The accuracy and completeness of The MLC's data is d…" at bounding box center [477, 222] width 954 height 400
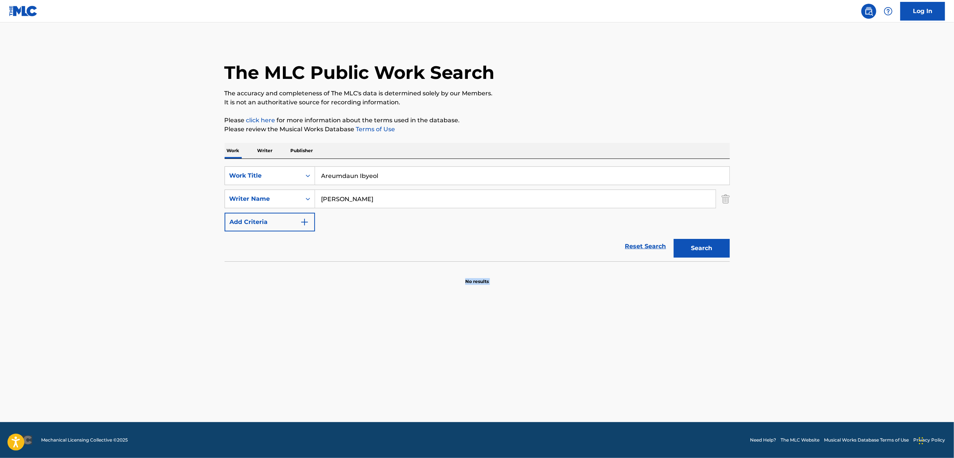
click at [72, 316] on main "The MLC Public Work Search The accuracy and completeness of The MLC's data is d…" at bounding box center [477, 222] width 954 height 400
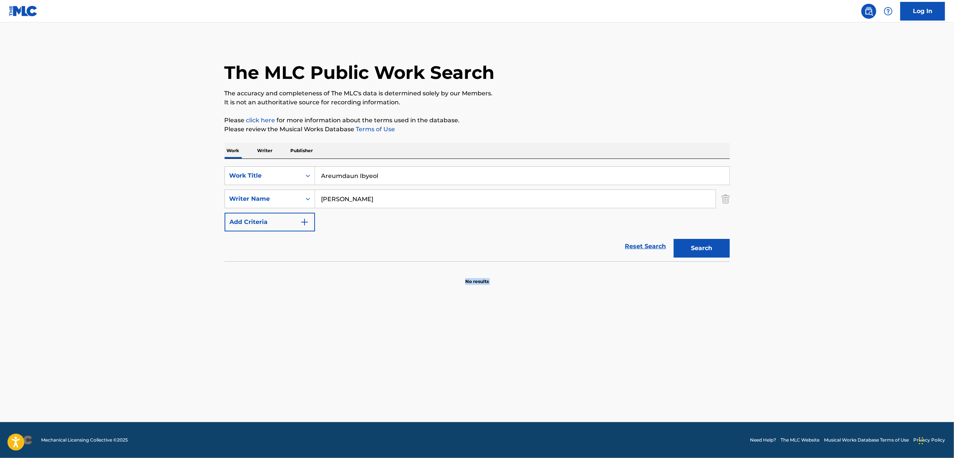
click at [72, 316] on main "The MLC Public Work Search The accuracy and completeness of The MLC's data is d…" at bounding box center [477, 222] width 954 height 400
